Goal: Task Accomplishment & Management: Complete application form

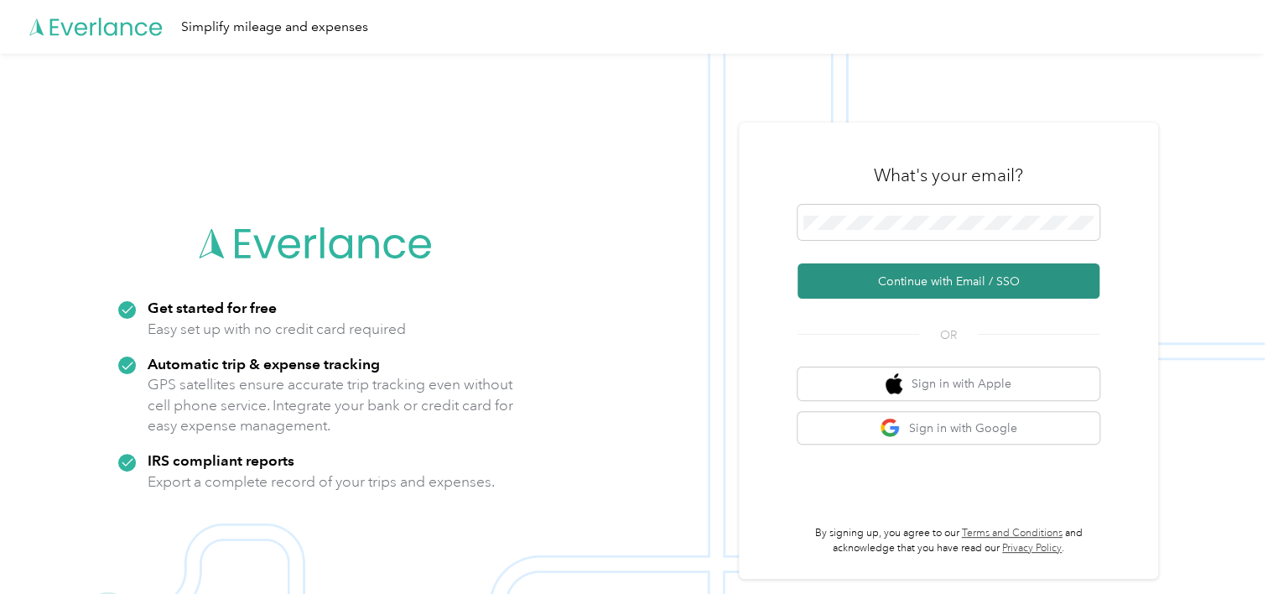
click at [896, 275] on button "Continue with Email / SSO" at bounding box center [949, 280] width 302 height 35
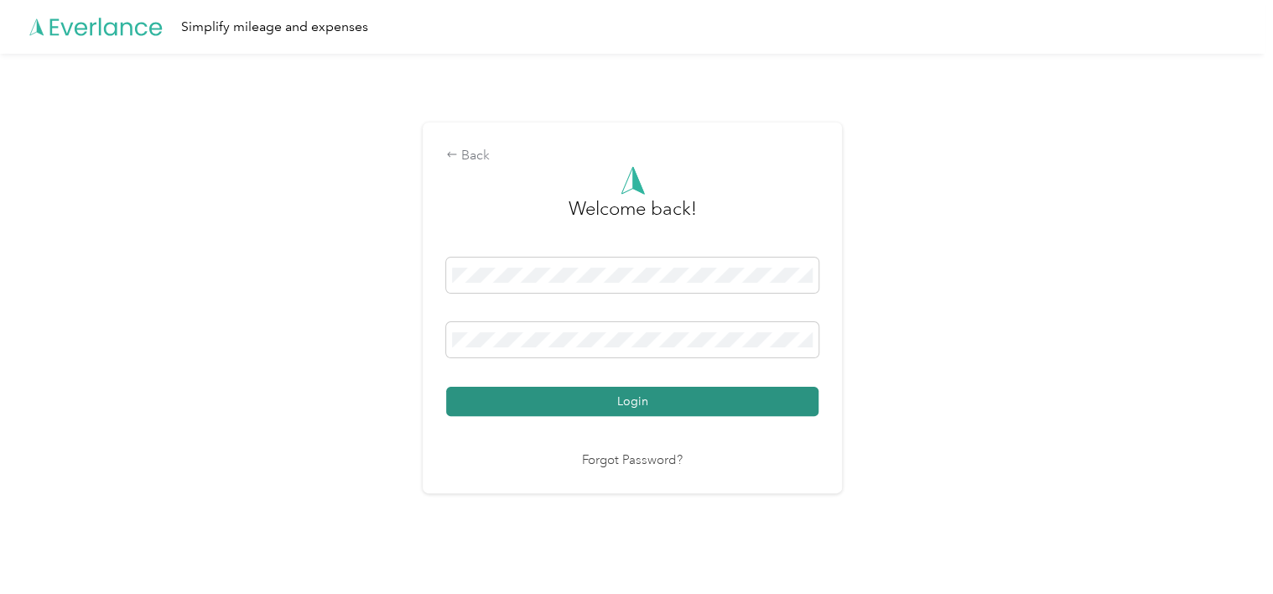
click at [638, 396] on button "Login" at bounding box center [632, 401] width 372 height 29
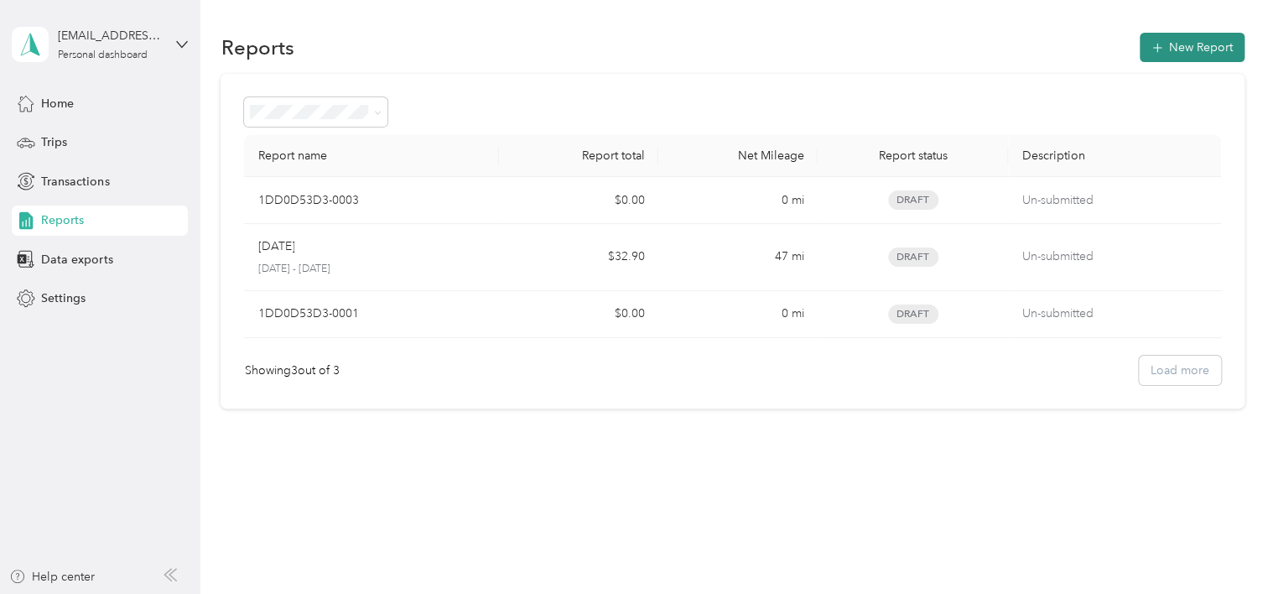
click at [1218, 44] on button "New Report" at bounding box center [1192, 47] width 105 height 29
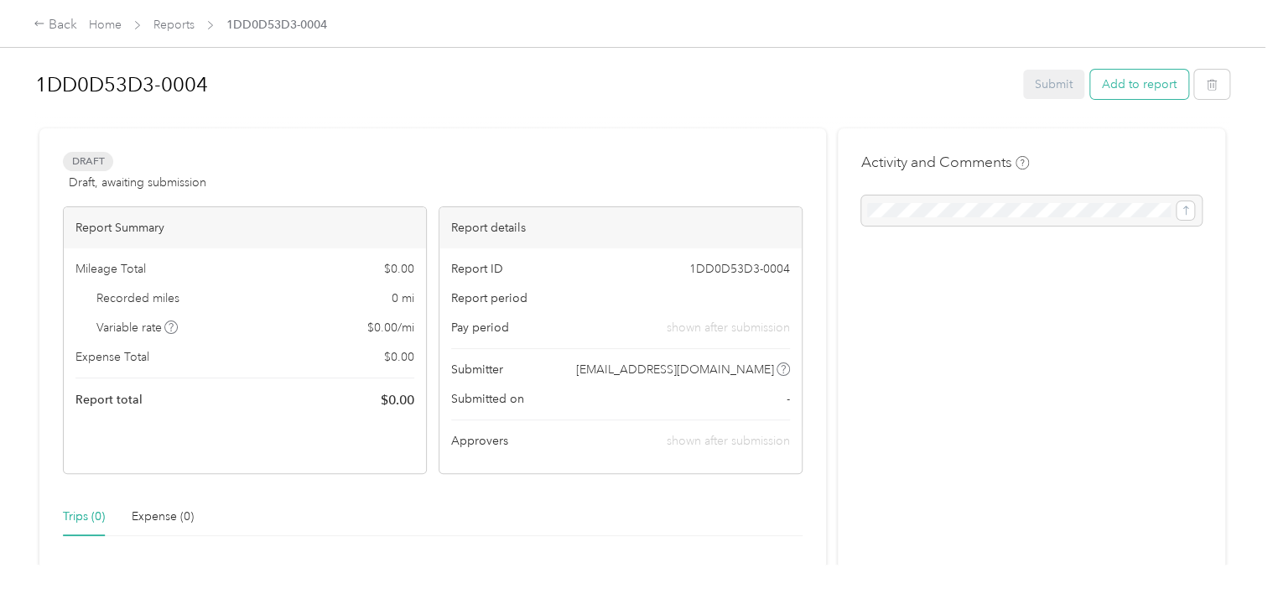
click at [1151, 78] on button "Add to report" at bounding box center [1139, 84] width 98 height 29
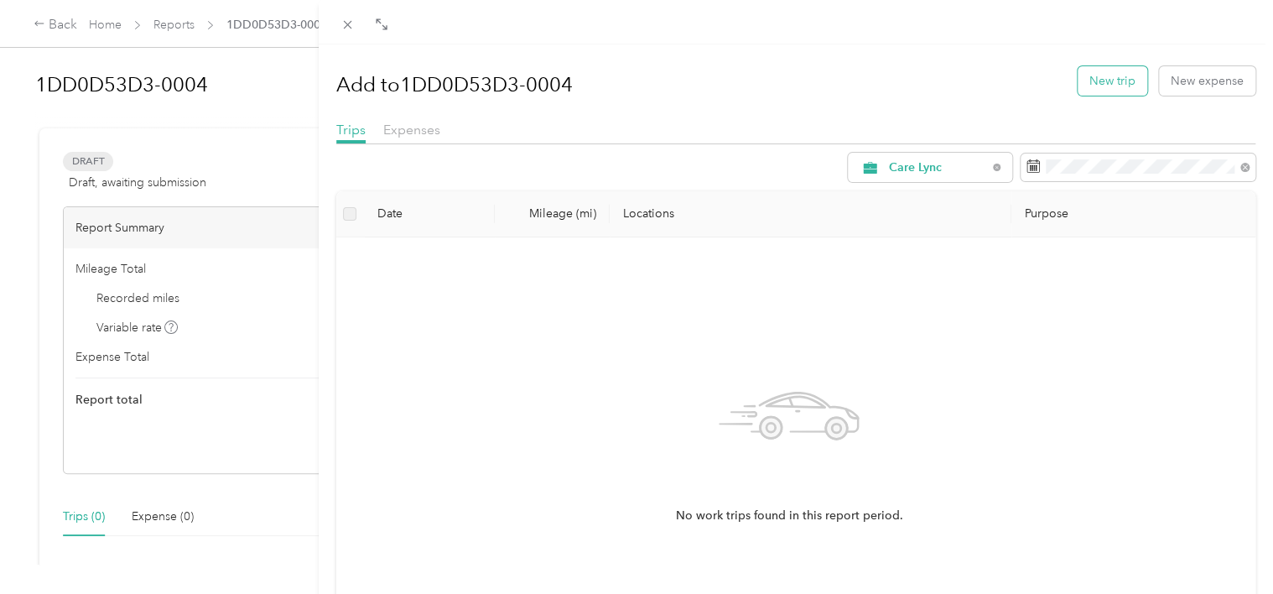
click at [1102, 91] on button "New trip" at bounding box center [1113, 80] width 70 height 29
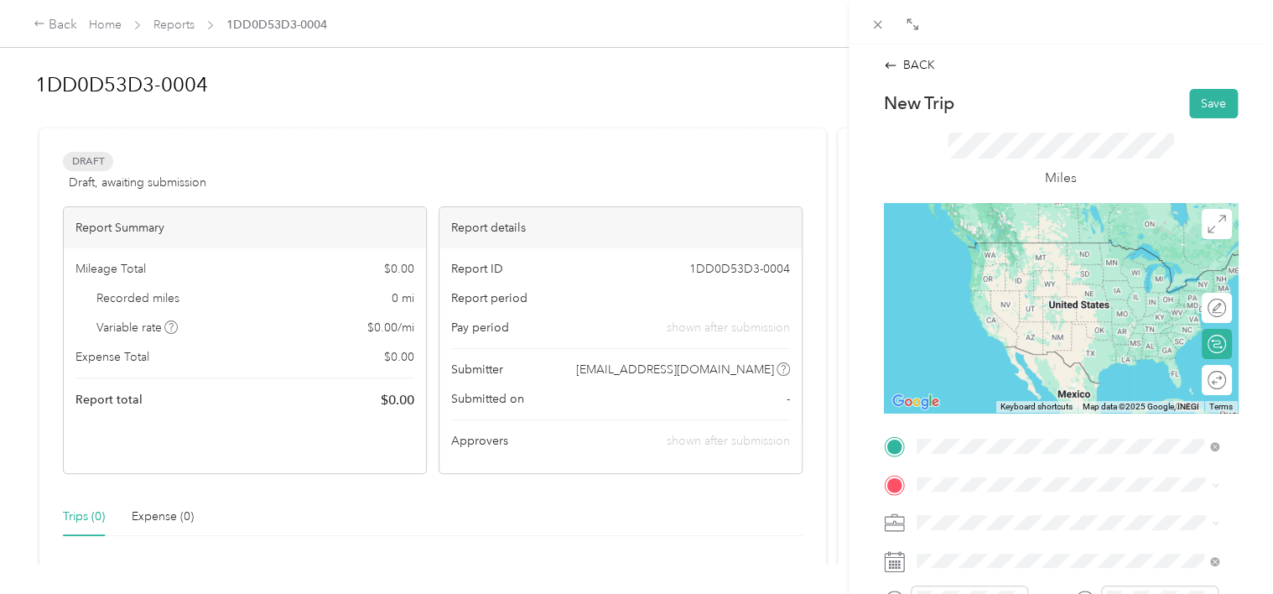
click at [1024, 268] on span "[STREET_ADDRESS][PERSON_NAME][US_STATE]" at bounding box center [1078, 259] width 261 height 15
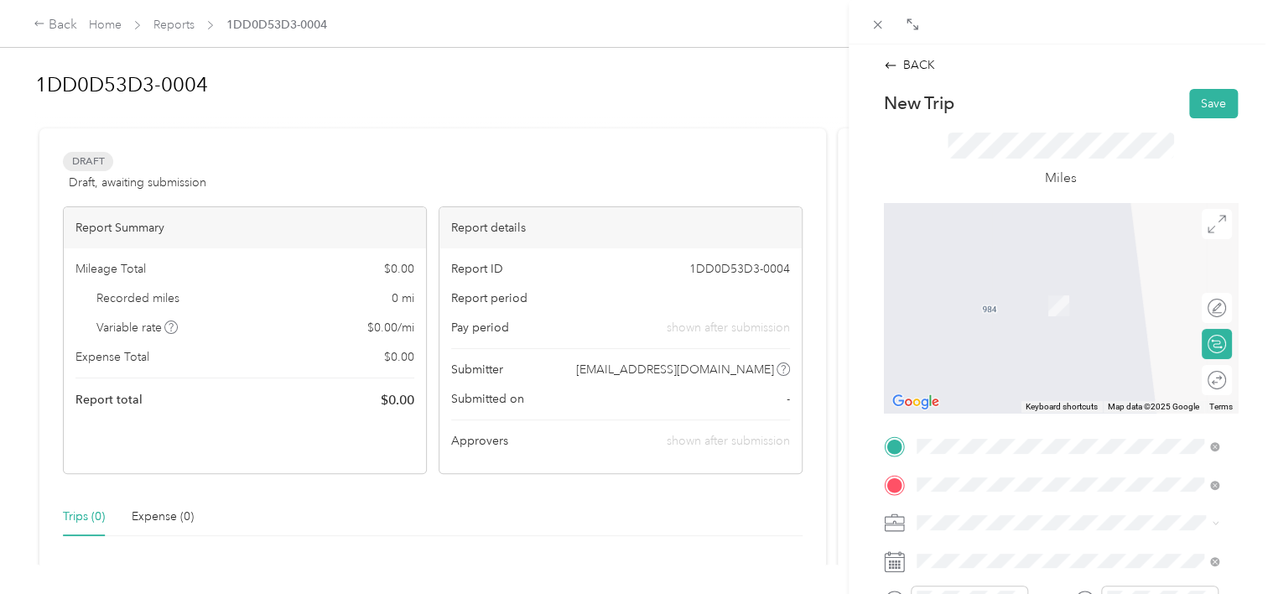
click at [956, 279] on span "[STREET_ADDRESS][PERSON_NAME][US_STATE]" at bounding box center [1078, 280] width 261 height 15
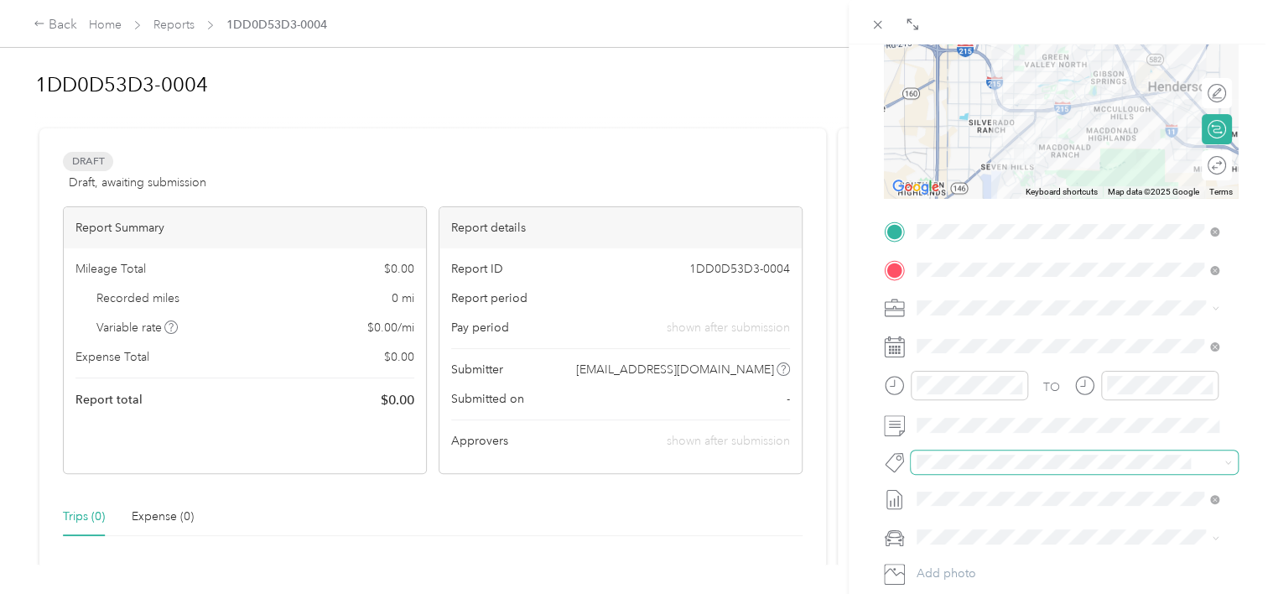
scroll to position [252, 0]
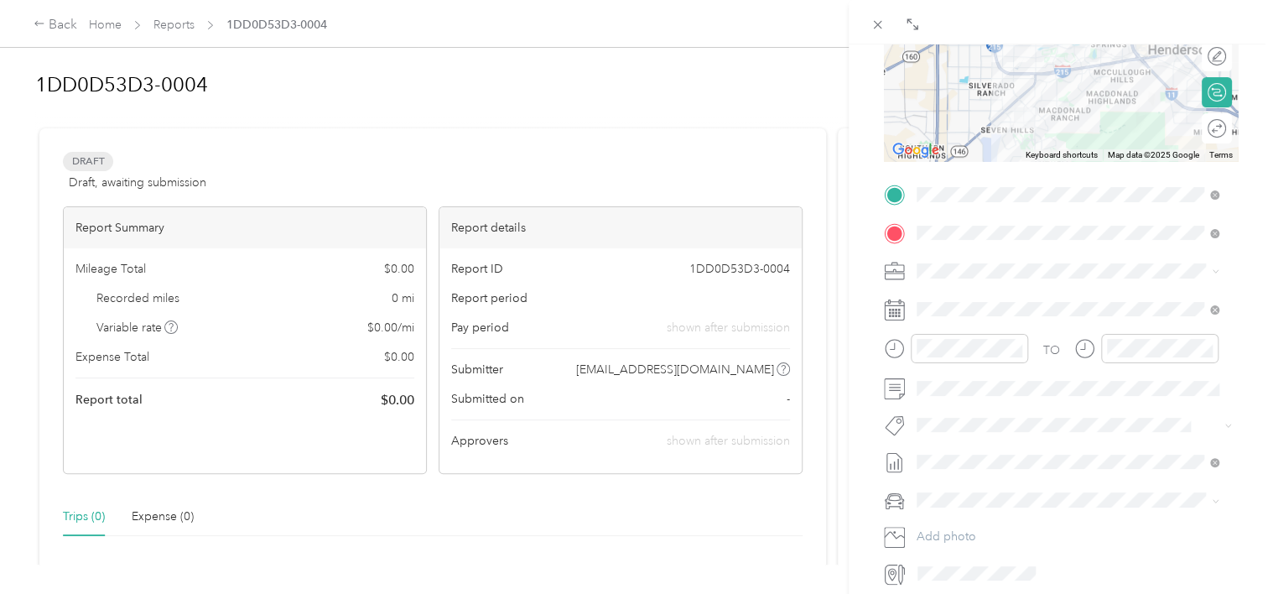
click at [909, 340] on div at bounding box center [956, 348] width 144 height 29
click at [937, 522] on div "10" at bounding box center [934, 518] width 40 height 23
click at [986, 435] on div "30" at bounding box center [982, 441] width 40 height 23
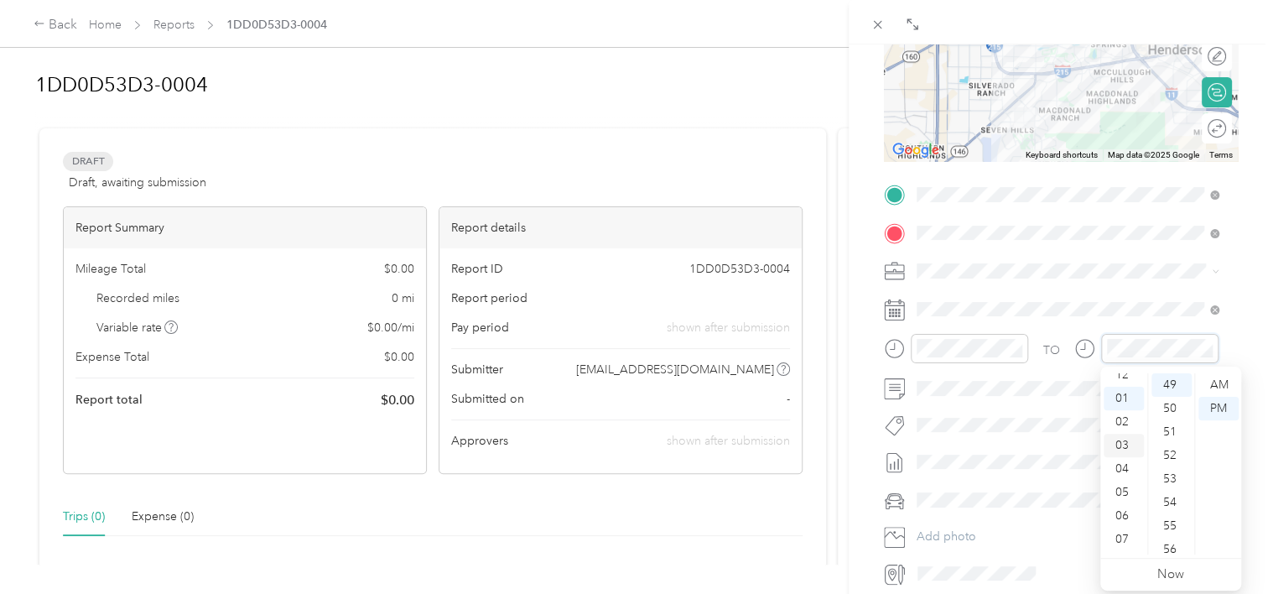
scroll to position [0, 0]
click at [1120, 387] on div "12" at bounding box center [1124, 384] width 40 height 23
click at [1172, 391] on div "00" at bounding box center [1171, 384] width 40 height 23
click at [1238, 336] on form "New Trip Save This trip cannot be edited because it is either under review, app…" at bounding box center [1060, 212] width 389 height 750
click at [1130, 373] on div "12" at bounding box center [1124, 384] width 40 height 23
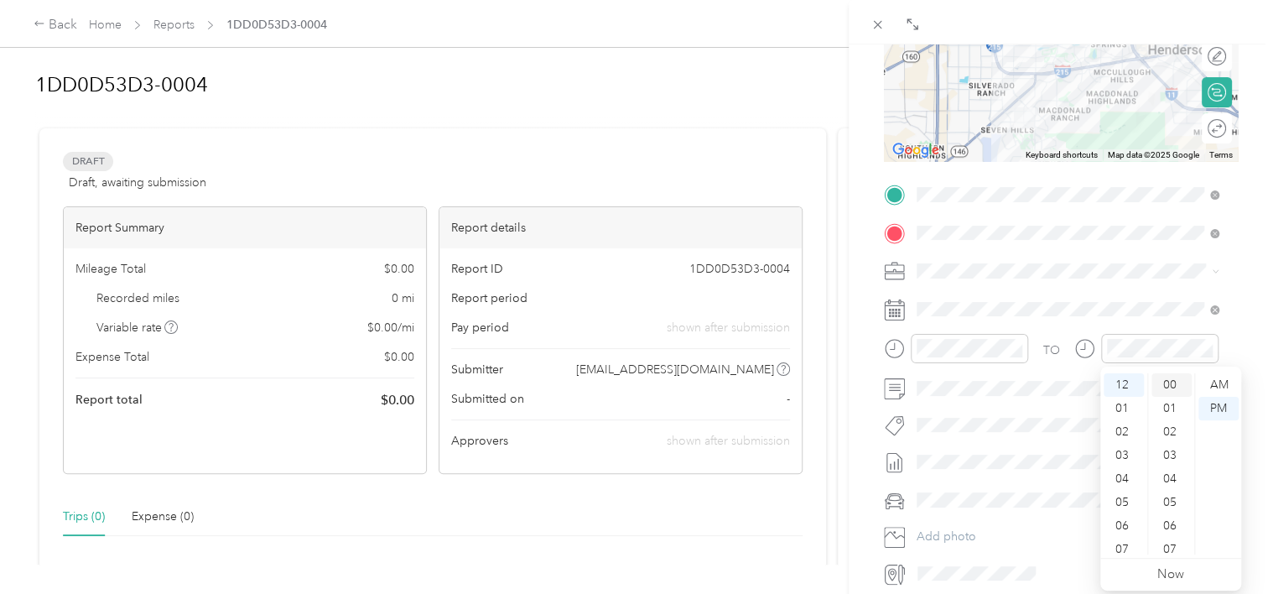
click at [1170, 385] on div "00" at bounding box center [1171, 384] width 40 height 23
click at [1172, 499] on div "30" at bounding box center [1171, 502] width 40 height 23
click at [1237, 352] on form "New Trip Save This trip cannot be edited because it is either under review, app…" at bounding box center [1060, 212] width 389 height 750
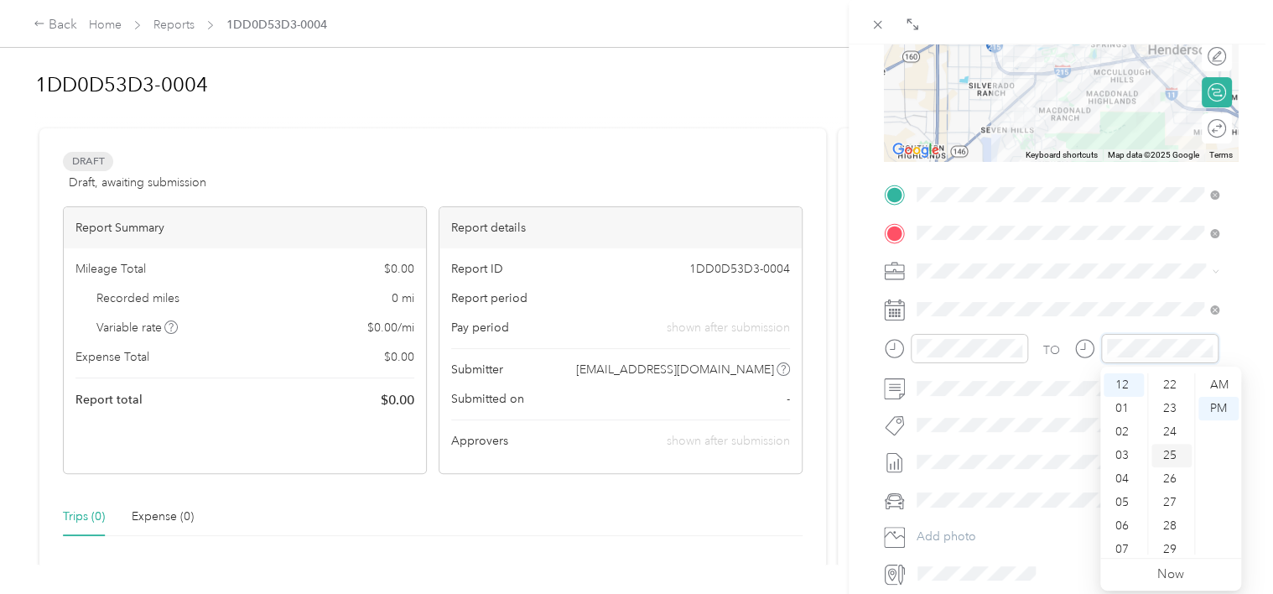
scroll to position [557, 0]
click at [1177, 527] on div "30" at bounding box center [1171, 532] width 40 height 23
click at [1229, 406] on div "PM" at bounding box center [1218, 408] width 40 height 23
click at [1231, 351] on form "New Trip Save This trip cannot be edited because it is either under review, app…" at bounding box center [1060, 212] width 389 height 750
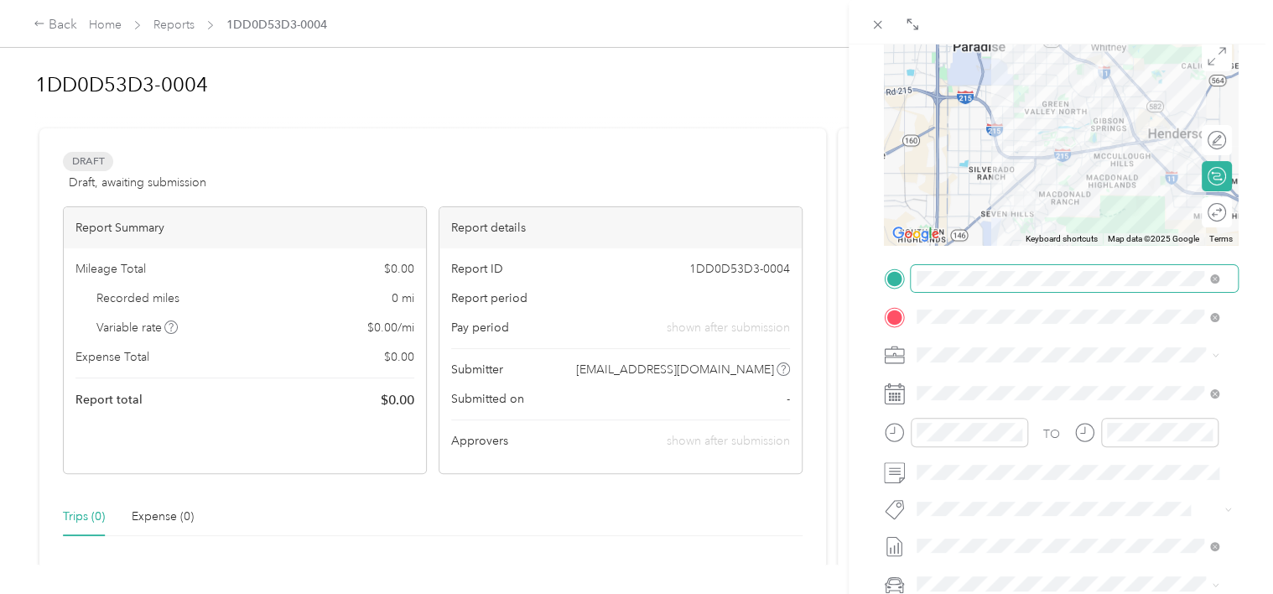
scroll to position [0, 0]
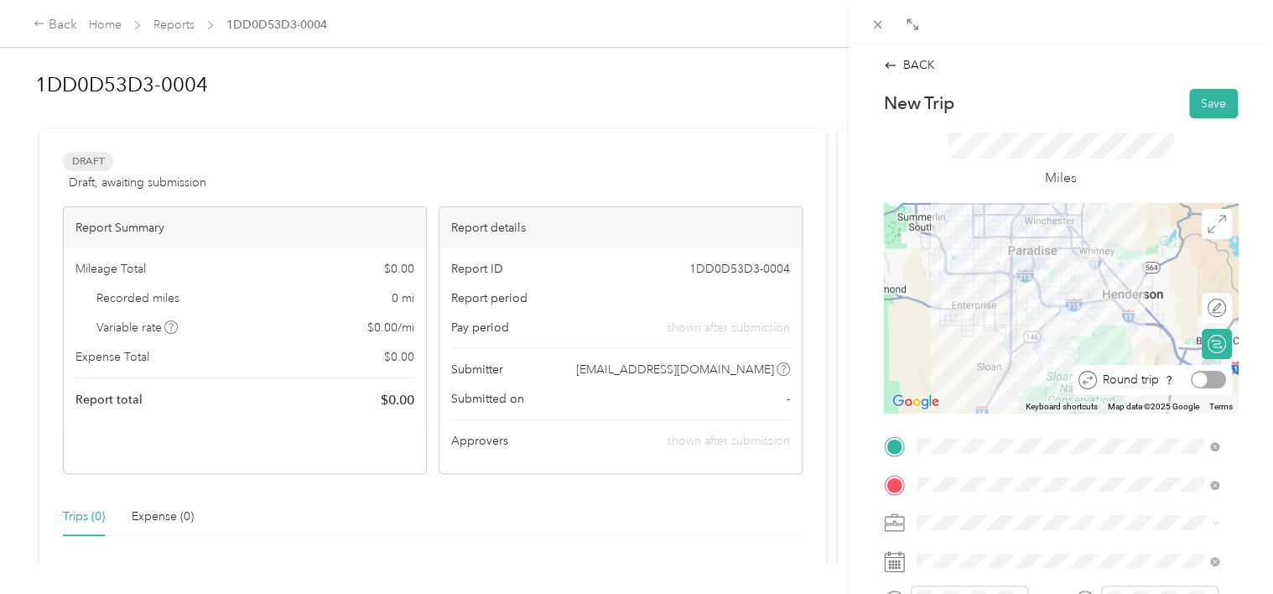
click at [1196, 373] on div at bounding box center [1208, 380] width 35 height 18
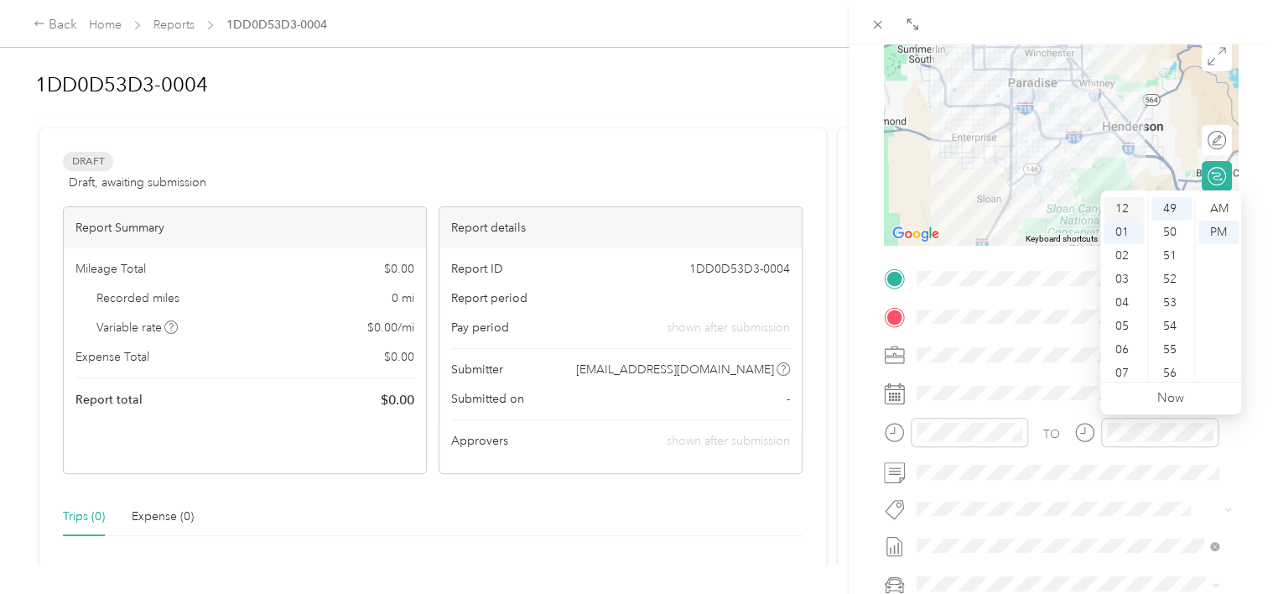
click at [1121, 198] on div "12" at bounding box center [1124, 208] width 40 height 23
click at [1167, 276] on div "30" at bounding box center [1171, 272] width 40 height 23
click at [1167, 211] on div "30" at bounding box center [1171, 208] width 40 height 23
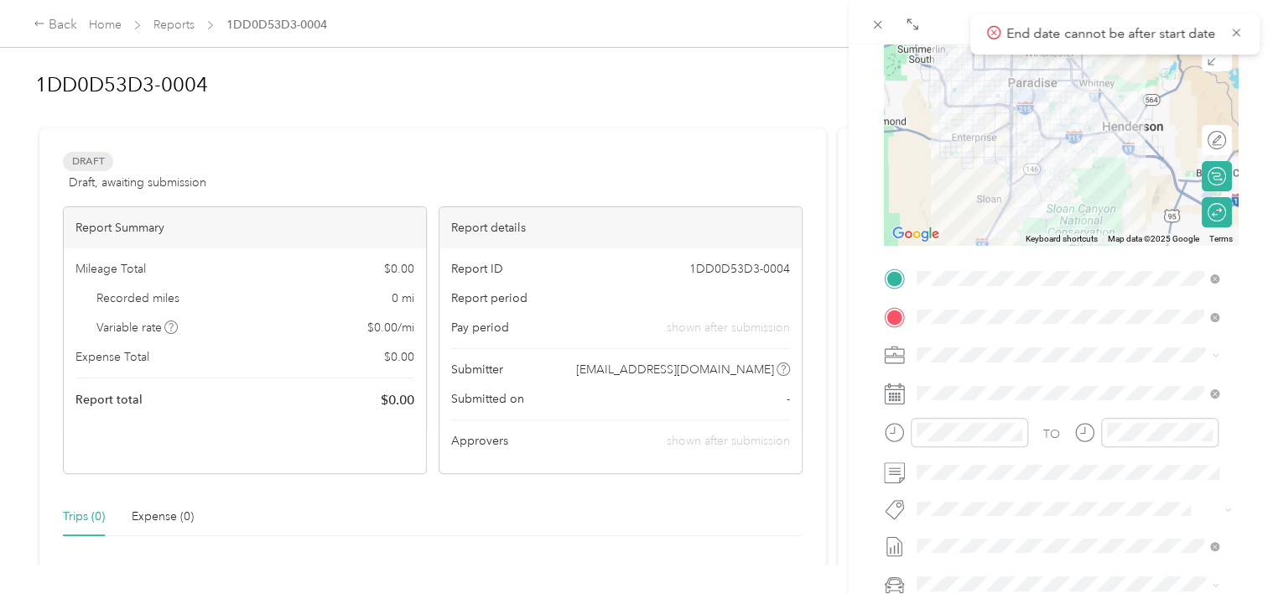
click at [1221, 459] on div at bounding box center [1074, 472] width 327 height 27
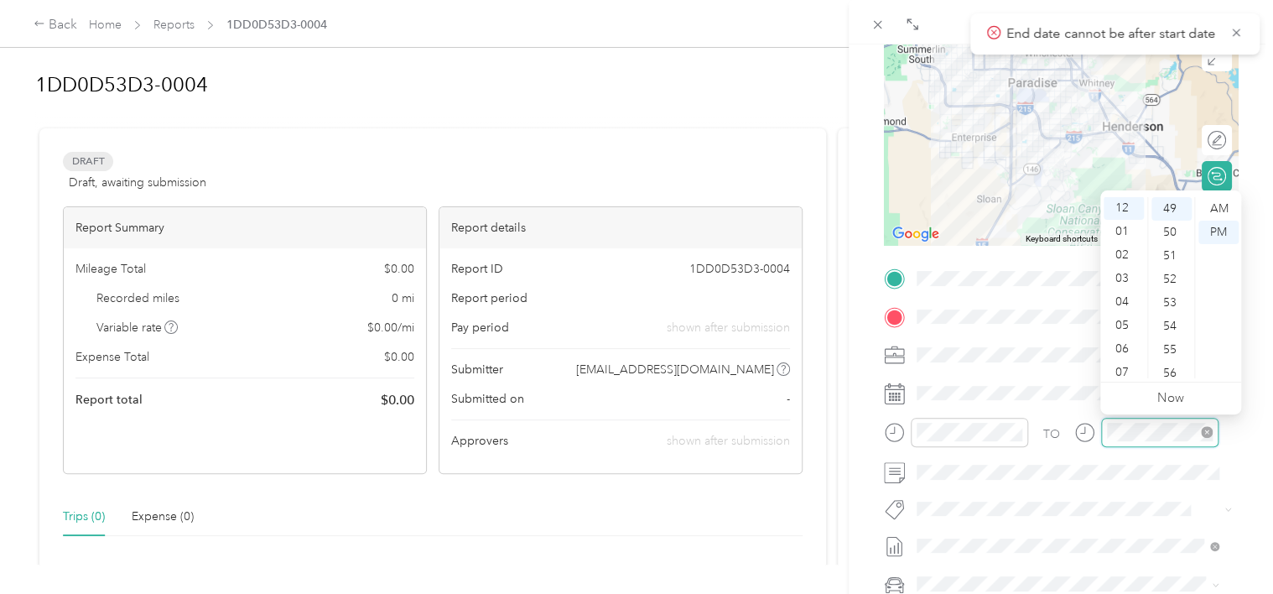
scroll to position [0, 0]
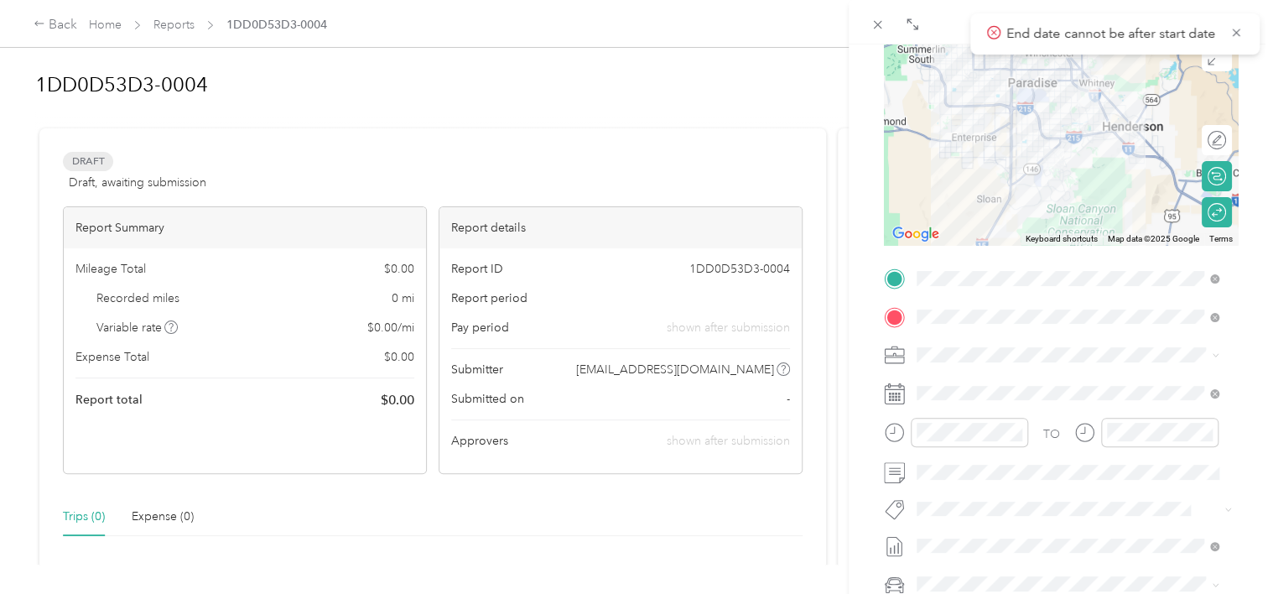
click at [1237, 435] on form "New Trip Save This trip cannot be edited because it is either under review, app…" at bounding box center [1060, 296] width 389 height 750
click at [1151, 443] on div at bounding box center [1159, 432] width 117 height 29
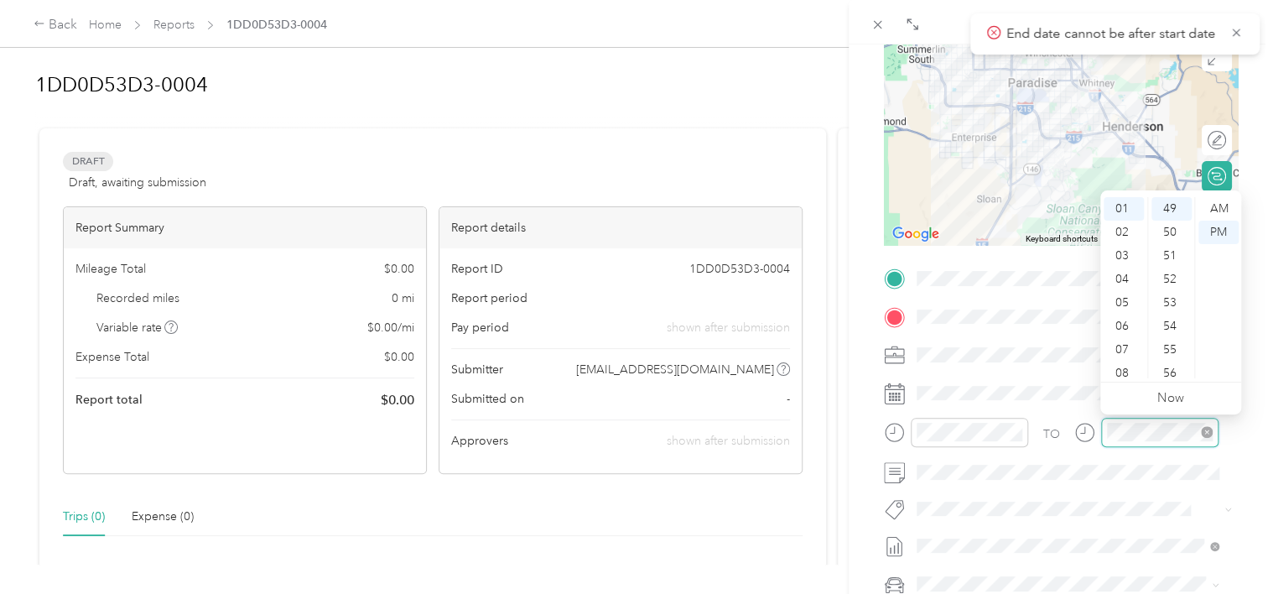
scroll to position [23, 0]
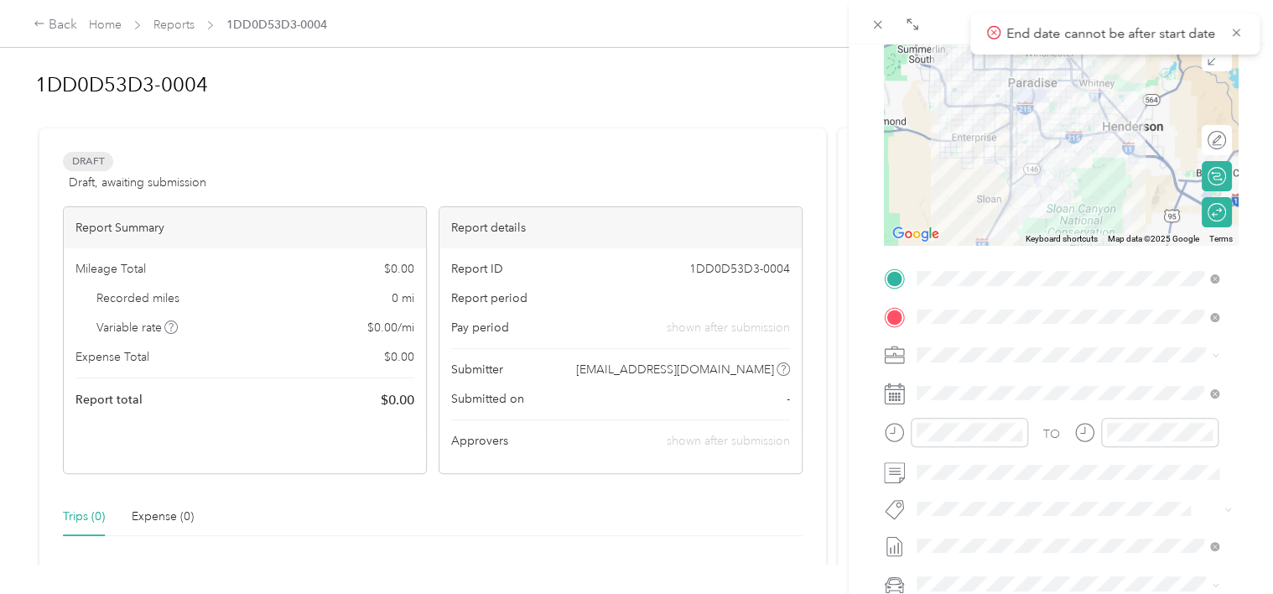
click at [1083, 433] on icon at bounding box center [1082, 430] width 4 height 6
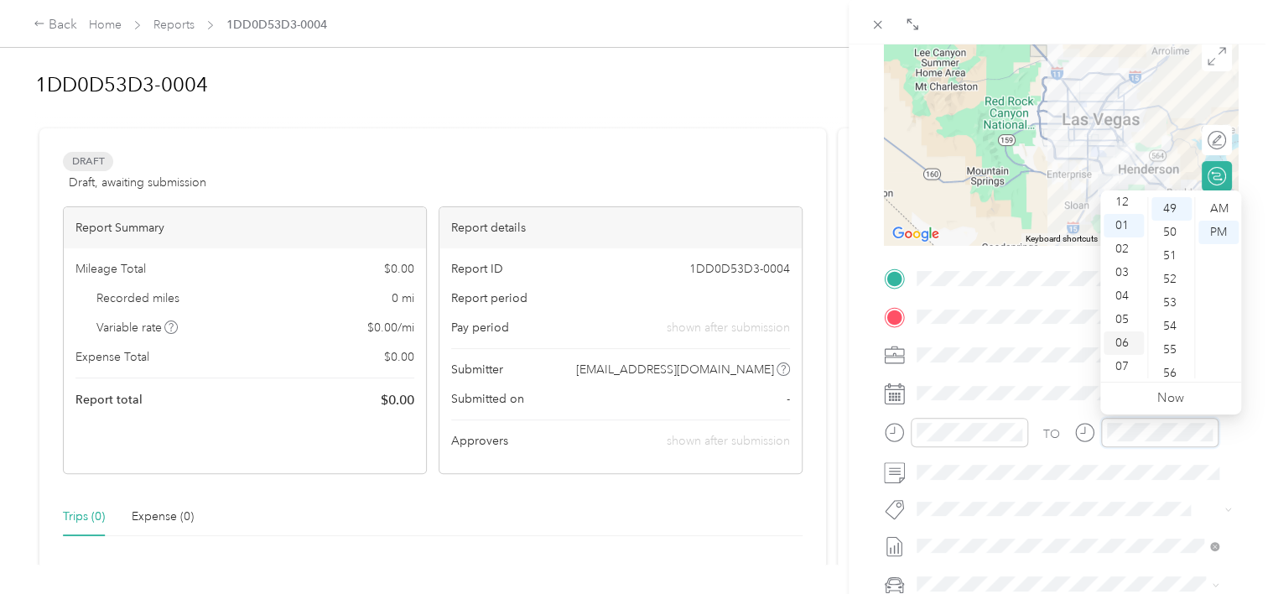
scroll to position [0, 0]
click at [1124, 206] on div "12" at bounding box center [1124, 208] width 40 height 23
click at [1175, 268] on div "30" at bounding box center [1171, 265] width 40 height 23
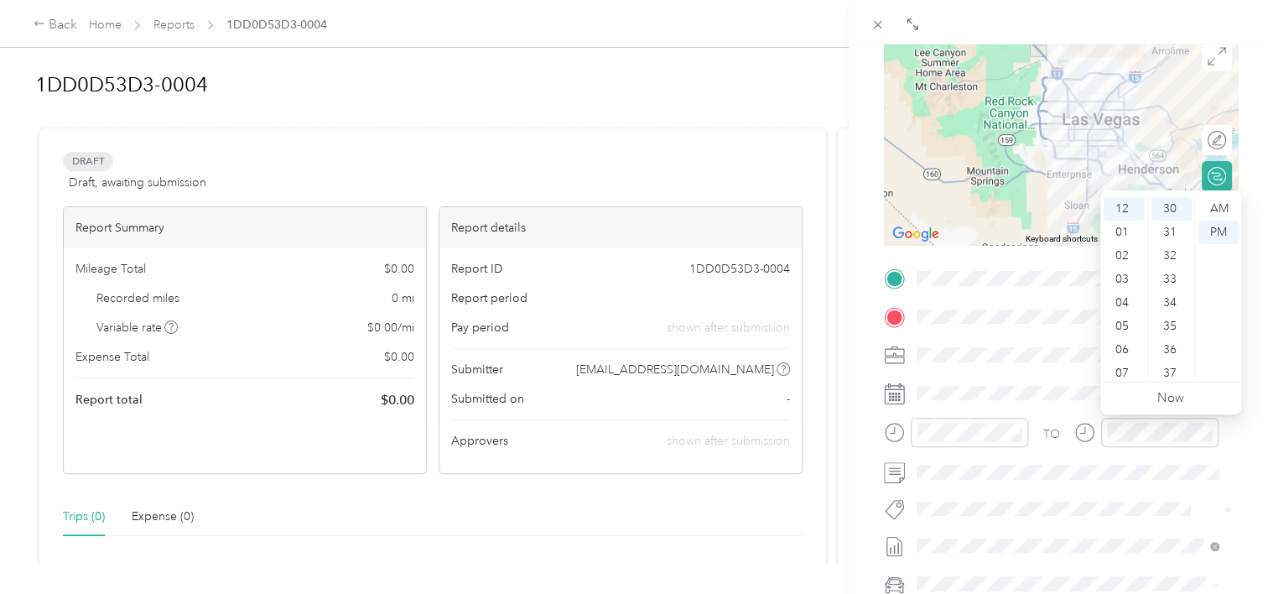
click at [1238, 466] on form "New Trip Save This trip cannot be edited because it is either under review, app…" at bounding box center [1060, 296] width 389 height 750
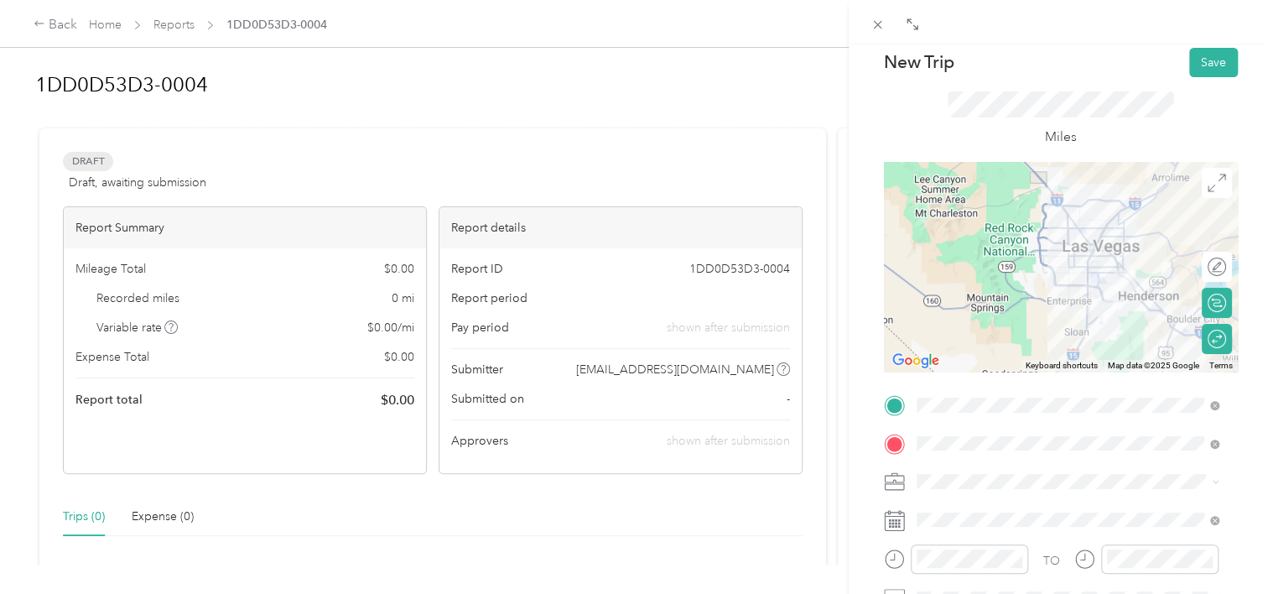
scroll to position [0, 0]
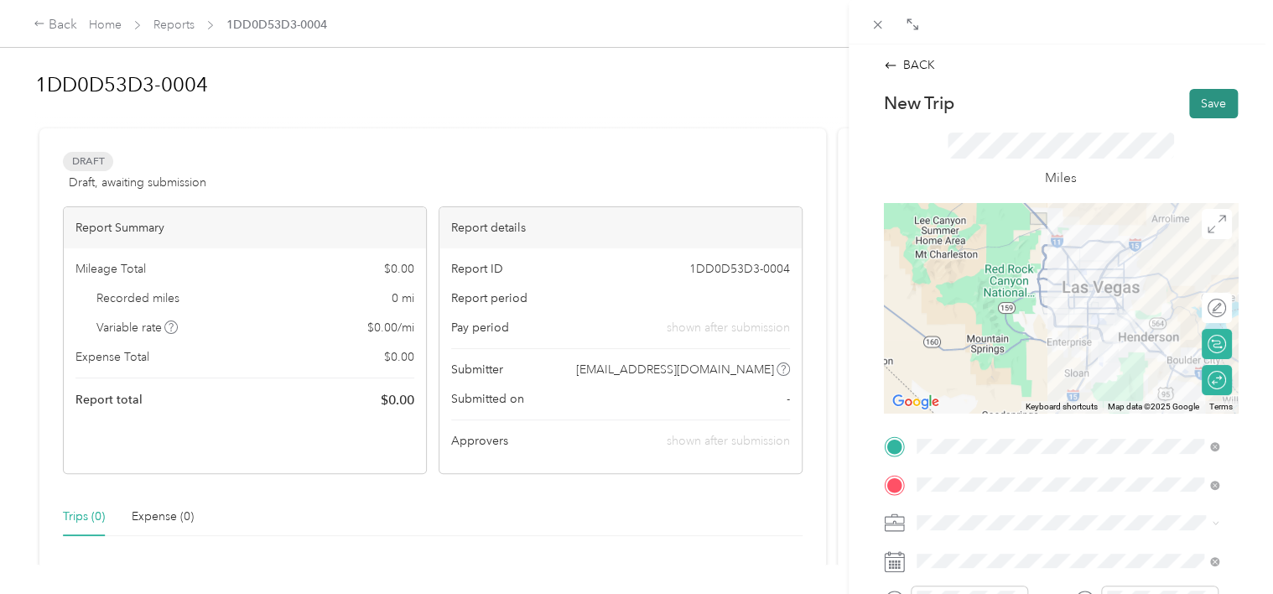
click at [1203, 107] on button "Save" at bounding box center [1213, 103] width 49 height 29
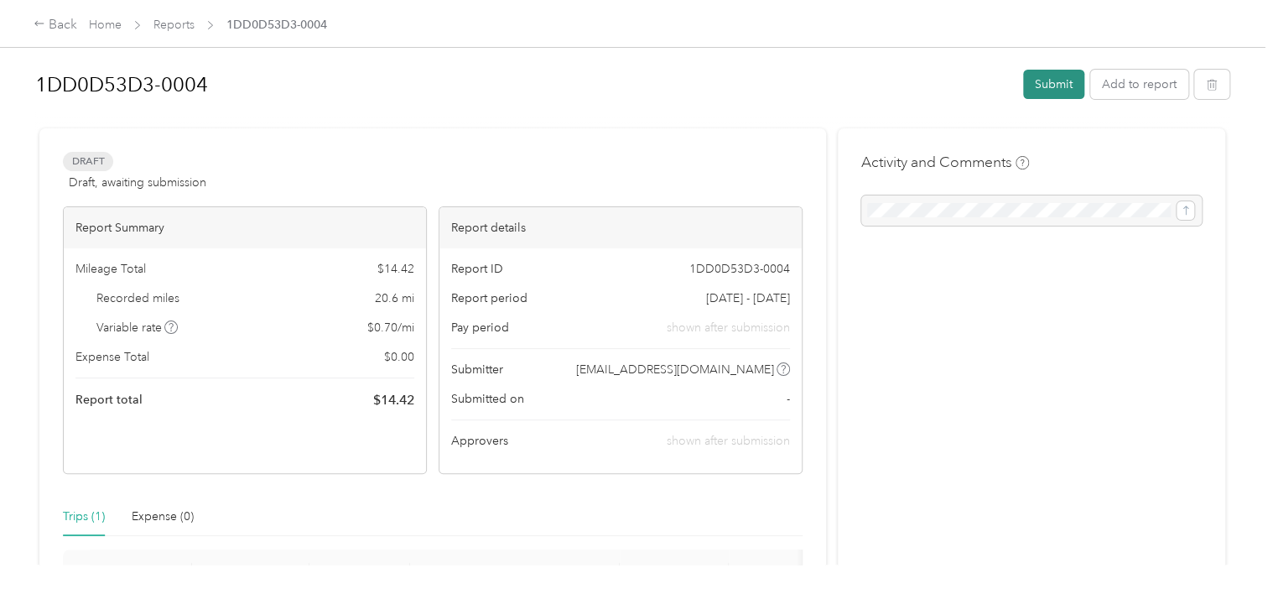
click at [1047, 86] on button "Submit" at bounding box center [1053, 84] width 61 height 29
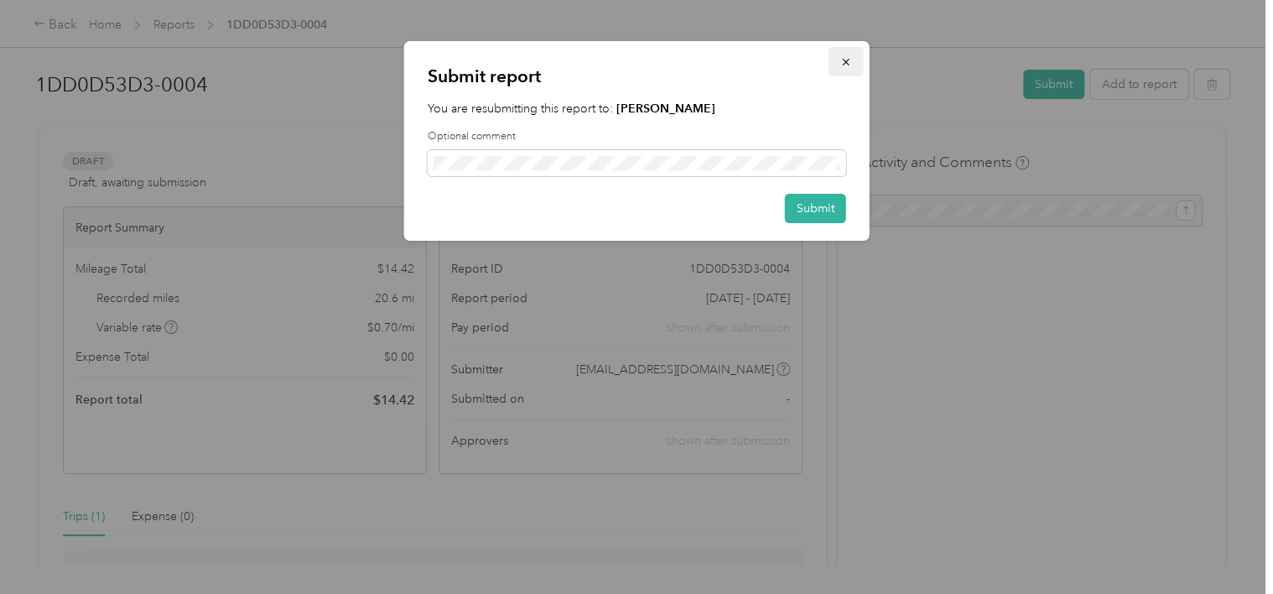
click at [843, 68] on span "button" at bounding box center [846, 62] width 12 height 14
